Goal: Task Accomplishment & Management: Manage account settings

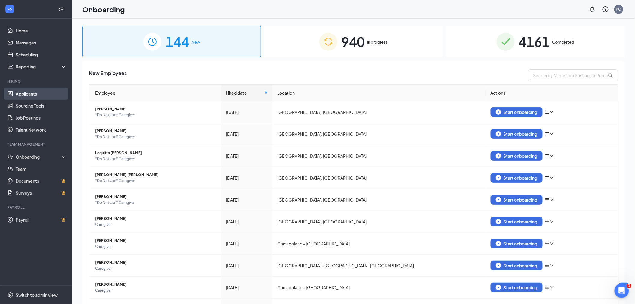
click at [28, 98] on link "Applicants" at bounding box center [41, 94] width 51 height 12
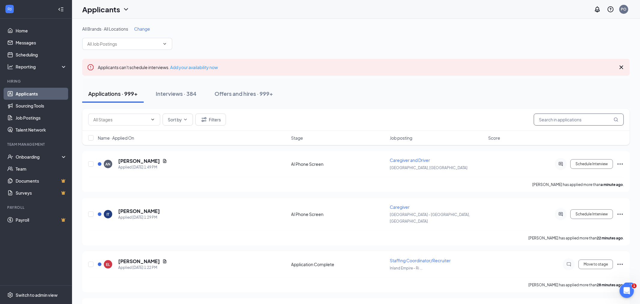
click at [540, 118] on input "text" at bounding box center [579, 119] width 90 height 12
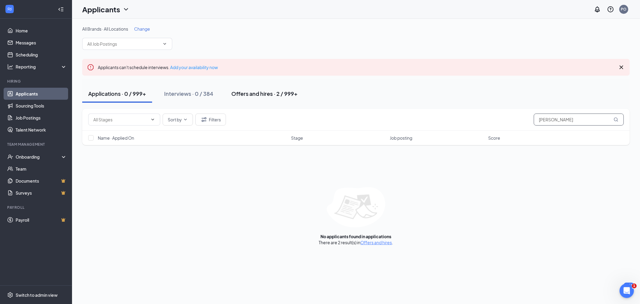
type input "[PERSON_NAME]"
click at [232, 90] on div "Offers and hires · 2 / 999+" at bounding box center [264, 94] width 66 height 8
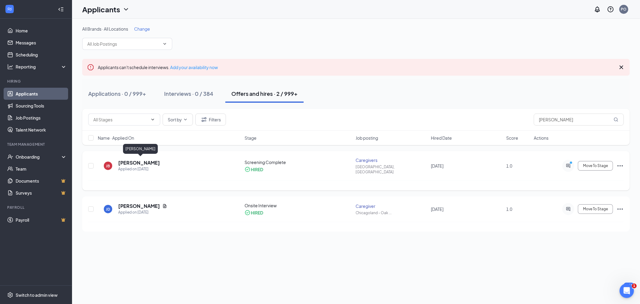
click at [132, 161] on h5 "[PERSON_NAME]" at bounding box center [139, 162] width 42 height 7
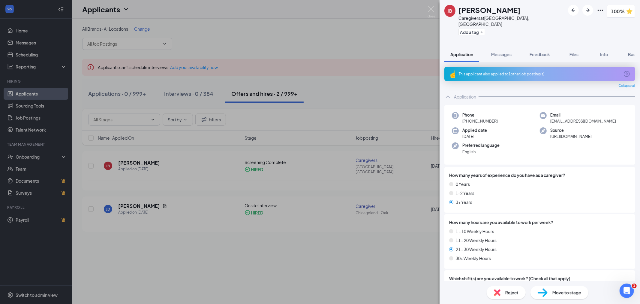
click at [22, 170] on div "[PERSON_NAME] [PERSON_NAME] Caregivers at [GEOGRAPHIC_DATA], [GEOGRAPHIC_DATA] …" at bounding box center [320, 152] width 640 height 304
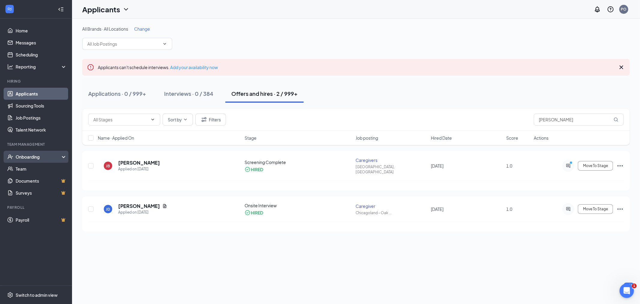
click at [24, 154] on div "Onboarding" at bounding box center [39, 157] width 46 height 6
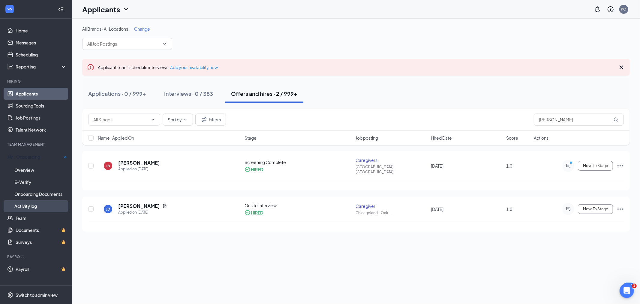
click at [29, 201] on link "Activity log" at bounding box center [40, 206] width 53 height 12
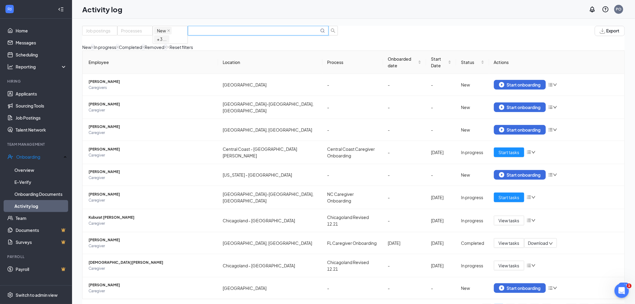
click at [296, 34] on input "text" at bounding box center [255, 30] width 128 height 7
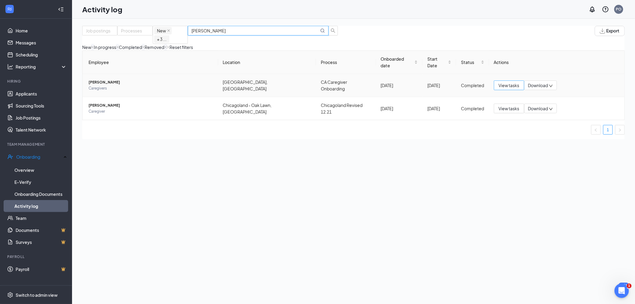
type input "[PERSON_NAME]"
click at [506, 82] on span "View tasks" at bounding box center [509, 85] width 21 height 7
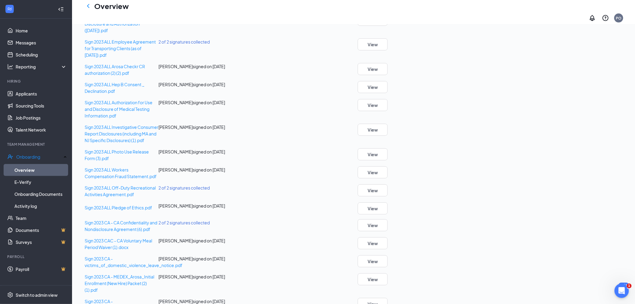
scroll to position [167, 0]
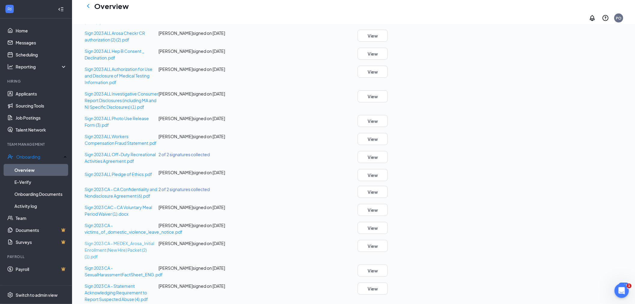
click at [154, 259] on span "Sign 2023 CA - MEDEX_Arosa_Initial Enrollment (New Hire) Packet (2) (1).pdf" at bounding box center [120, 249] width 70 height 19
click at [388, 252] on button "View" at bounding box center [373, 246] width 30 height 12
